Goal: Task Accomplishment & Management: Use online tool/utility

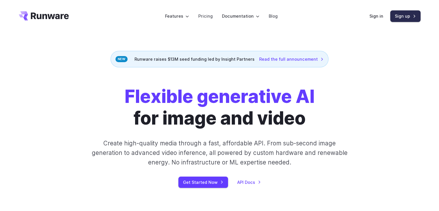
click at [403, 18] on link "Sign up" at bounding box center [405, 15] width 30 height 11
click at [378, 16] on link "Sign in" at bounding box center [376, 16] width 14 height 7
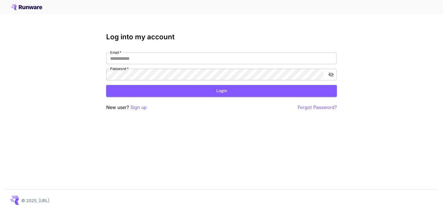
type input "**********"
click at [221, 86] on button "Login" at bounding box center [221, 91] width 231 height 12
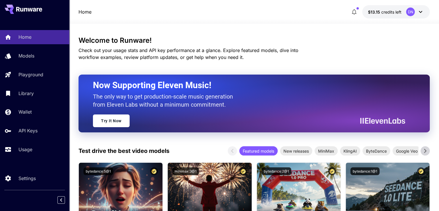
click at [420, 12] on icon at bounding box center [420, 12] width 3 height 2
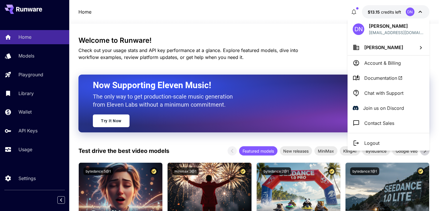
click at [27, 154] on div at bounding box center [221, 105] width 443 height 211
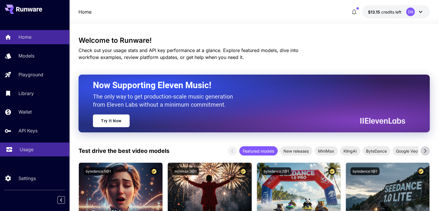
click at [25, 148] on p "Usage" at bounding box center [27, 149] width 14 height 7
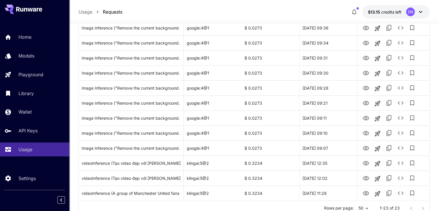
scroll to position [281, 0]
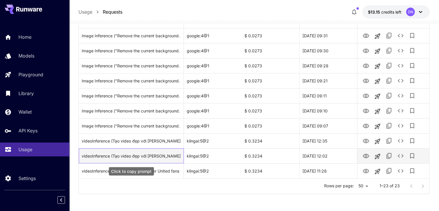
click at [136, 159] on div "videoInference (Tạo video đẹp với hình này)" at bounding box center [131, 155] width 99 height 15
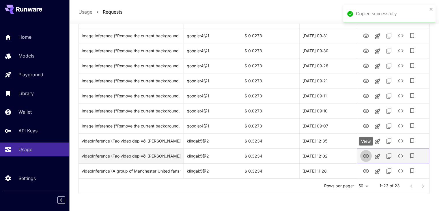
click at [366, 156] on icon "View" at bounding box center [366, 155] width 7 height 7
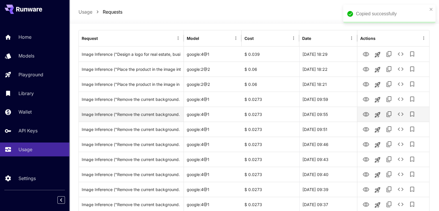
scroll to position [0, 0]
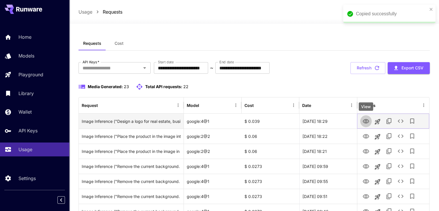
click at [366, 121] on icon "View" at bounding box center [366, 121] width 7 height 7
click at [156, 120] on div "Image Inference ("Design a logo for real estate, business of buying and selling…" at bounding box center [131, 121] width 99 height 15
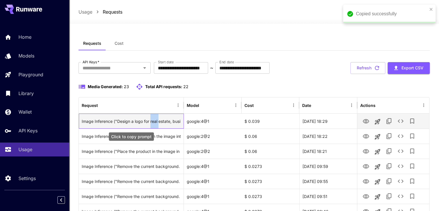
click at [156, 120] on div "Image Inference ("Design a logo for real estate, business of buying and selling…" at bounding box center [131, 121] width 99 height 15
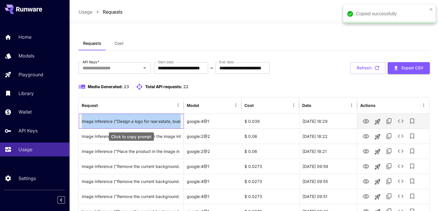
click at [156, 120] on div "Image Inference ("Design a logo for real estate, business of buying and selling…" at bounding box center [131, 121] width 99 height 15
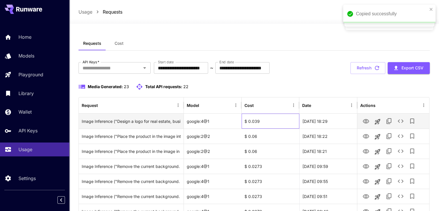
click at [270, 120] on div "$ 0.039" at bounding box center [271, 120] width 58 height 15
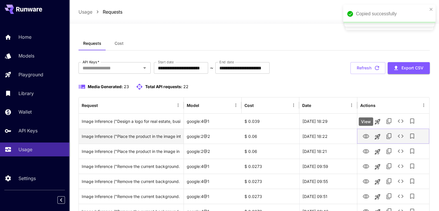
click at [367, 137] on icon "View" at bounding box center [366, 136] width 7 height 7
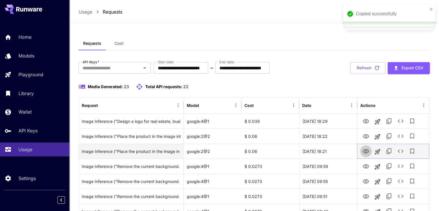
click at [366, 148] on icon "View" at bounding box center [366, 151] width 7 height 7
